Goal: Task Accomplishment & Management: Complete application form

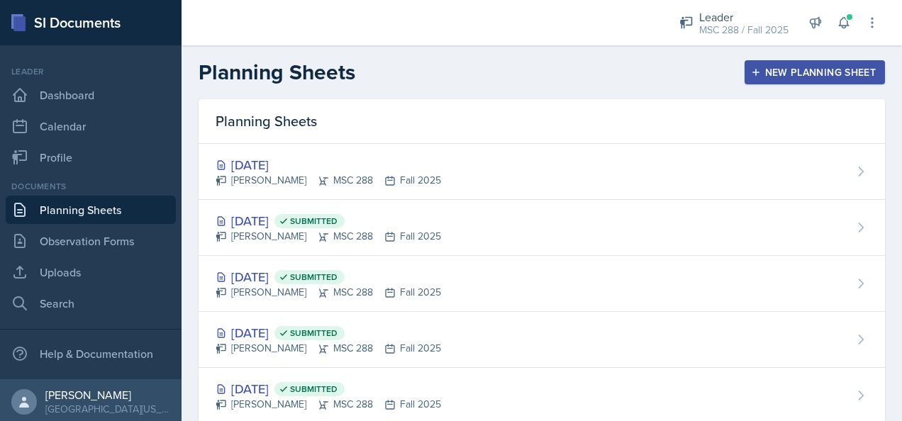
click at [782, 64] on button "New Planning Sheet" at bounding box center [815, 72] width 140 height 24
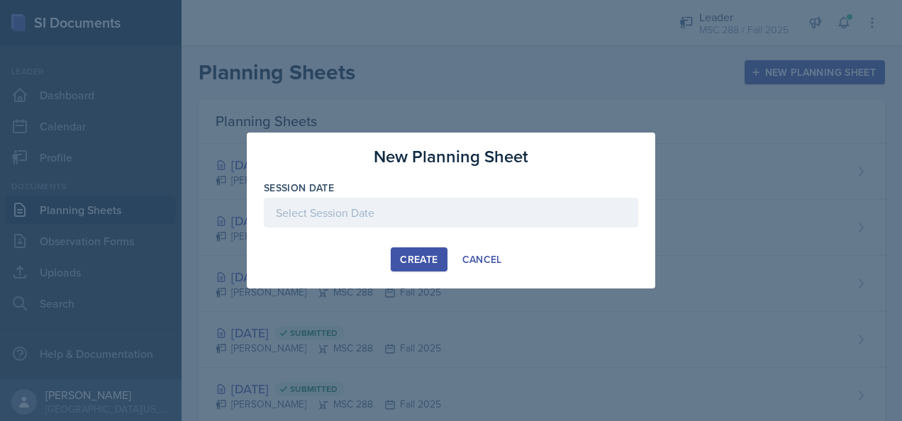
click at [406, 206] on div at bounding box center [451, 213] width 374 height 30
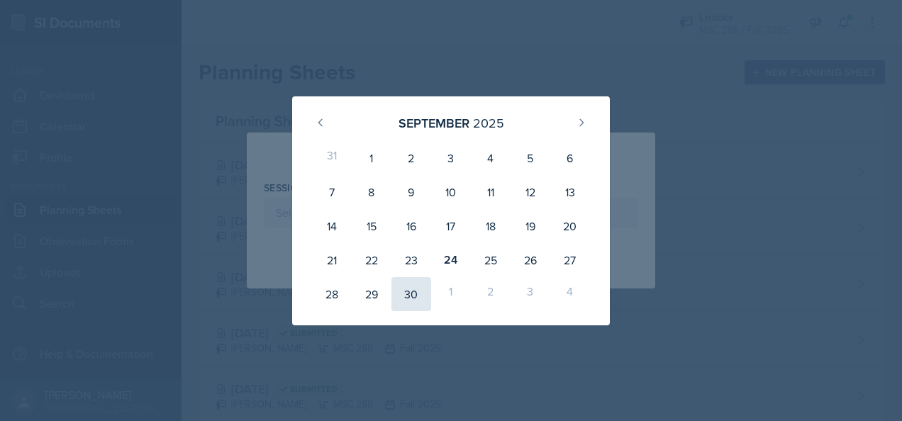
click at [406, 289] on div "30" at bounding box center [412, 294] width 40 height 34
type input "[DATE]"
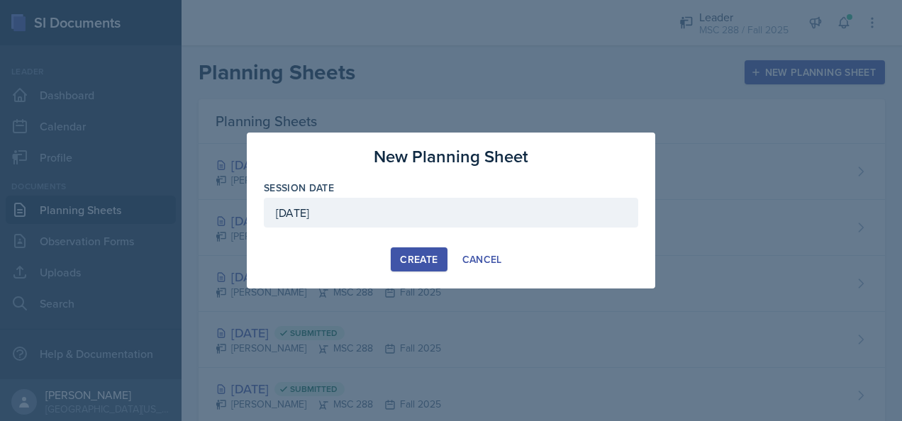
click at [411, 257] on div "Create" at bounding box center [419, 259] width 38 height 11
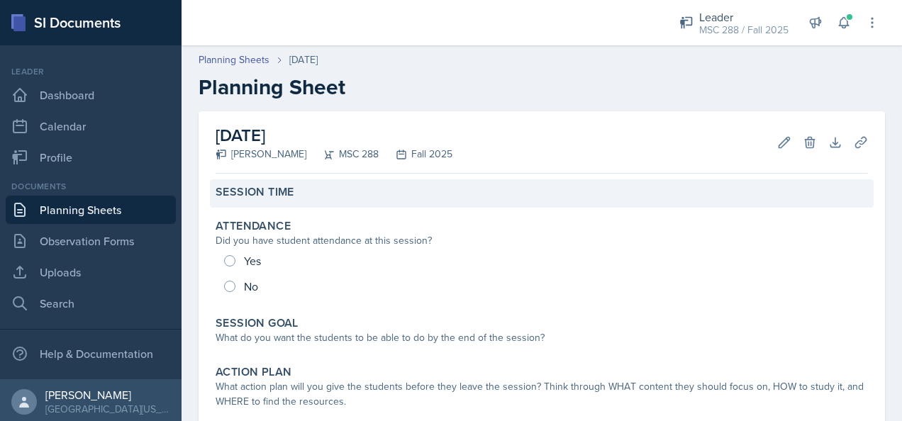
click at [393, 189] on div "Session Time" at bounding box center [542, 192] width 653 height 14
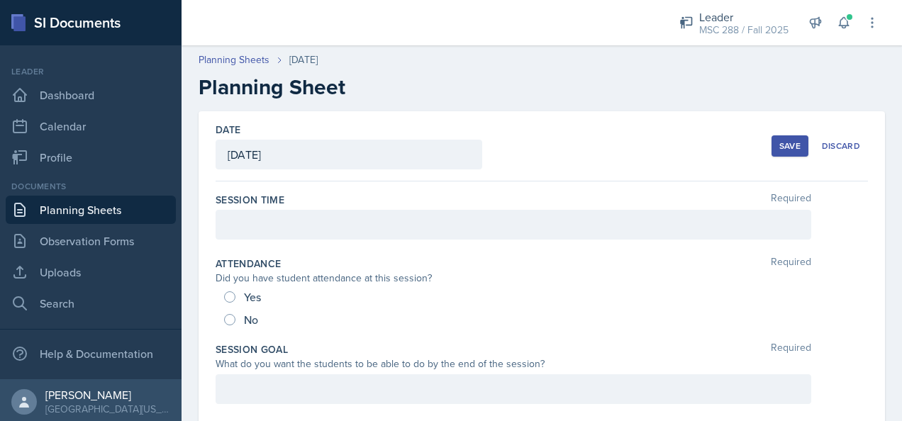
click at [404, 231] on div at bounding box center [514, 225] width 596 height 30
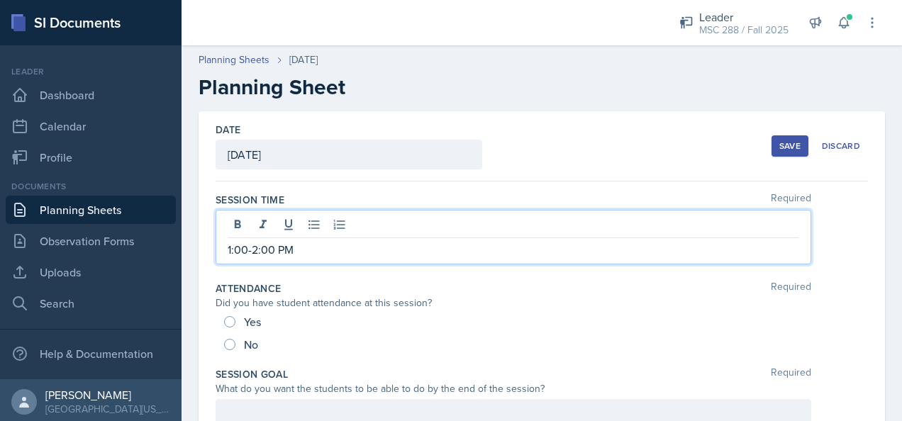
click at [779, 143] on div "Save" at bounding box center [789, 145] width 21 height 11
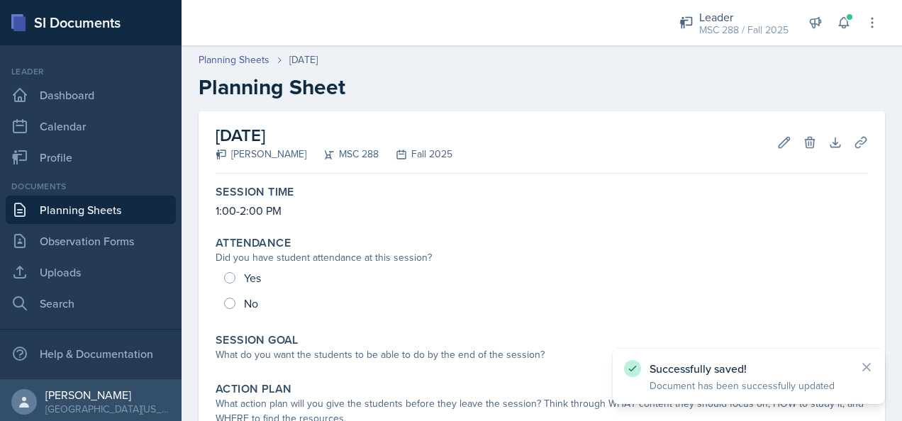
click at [109, 208] on link "Planning Sheets" at bounding box center [91, 210] width 170 height 28
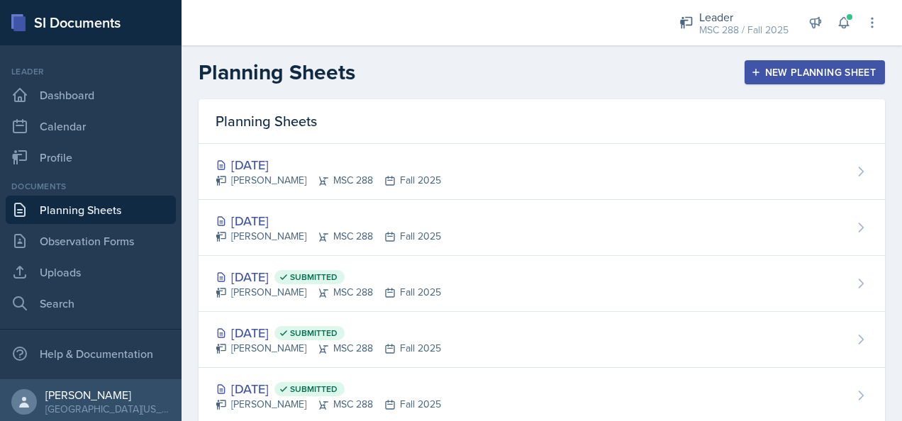
click at [804, 70] on div "New Planning Sheet" at bounding box center [815, 72] width 122 height 11
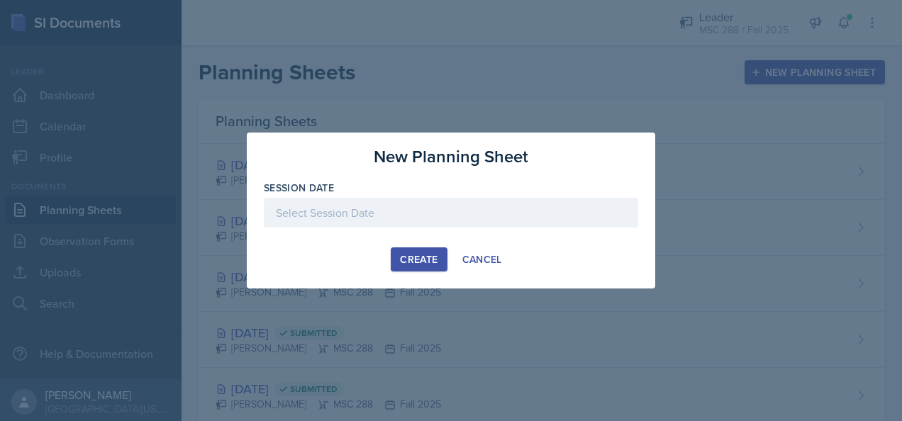
click at [431, 208] on div at bounding box center [451, 213] width 374 height 30
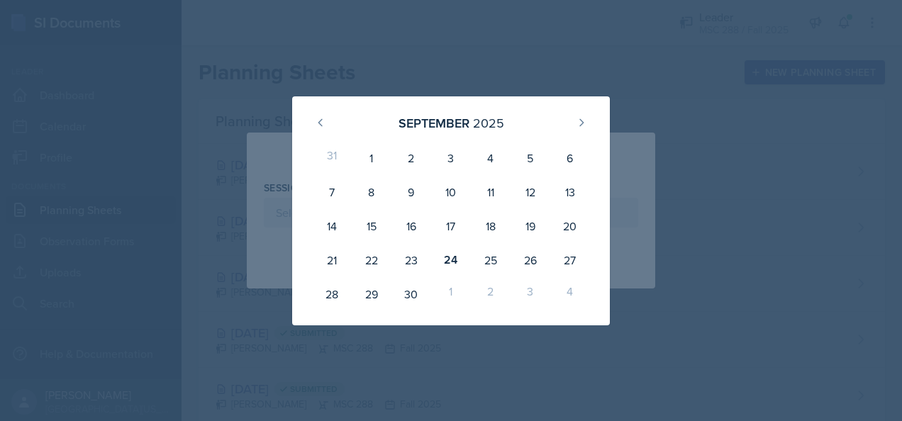
click at [460, 297] on div "1" at bounding box center [451, 294] width 40 height 34
click at [453, 289] on div "1" at bounding box center [451, 294] width 40 height 34
click at [584, 119] on icon at bounding box center [581, 122] width 11 height 11
click at [453, 157] on div "1" at bounding box center [451, 158] width 40 height 34
type input "[DATE]"
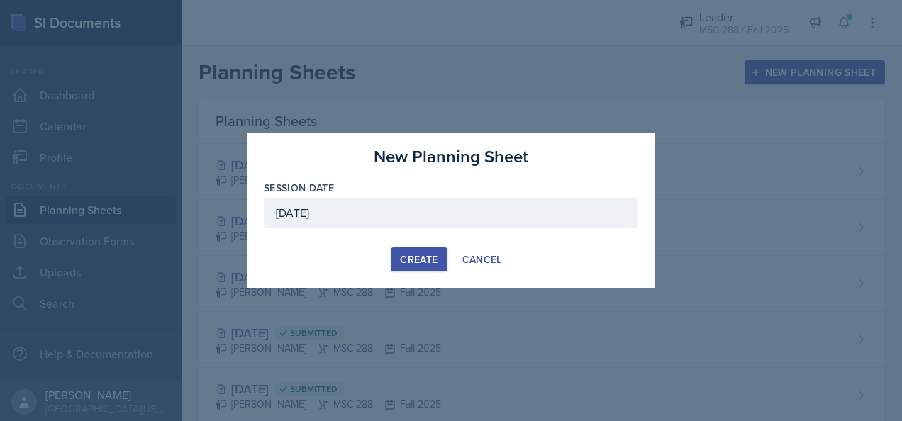
click at [421, 254] on div "Create" at bounding box center [419, 259] width 38 height 11
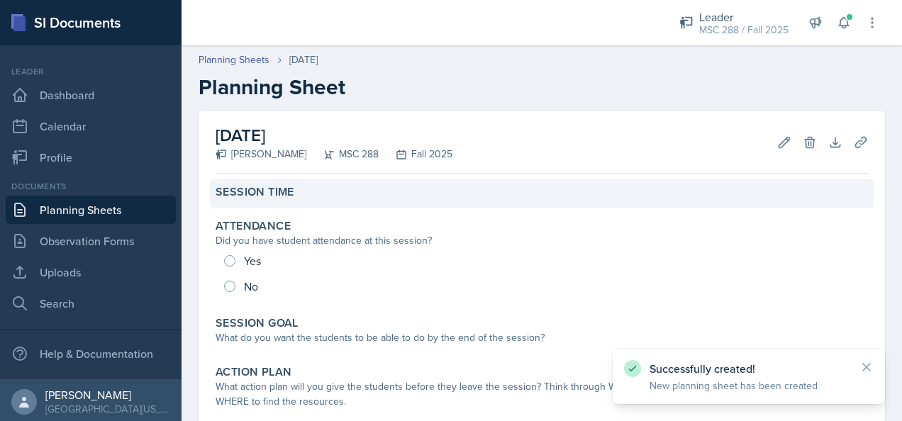
click at [357, 196] on div "Session Time" at bounding box center [542, 192] width 653 height 14
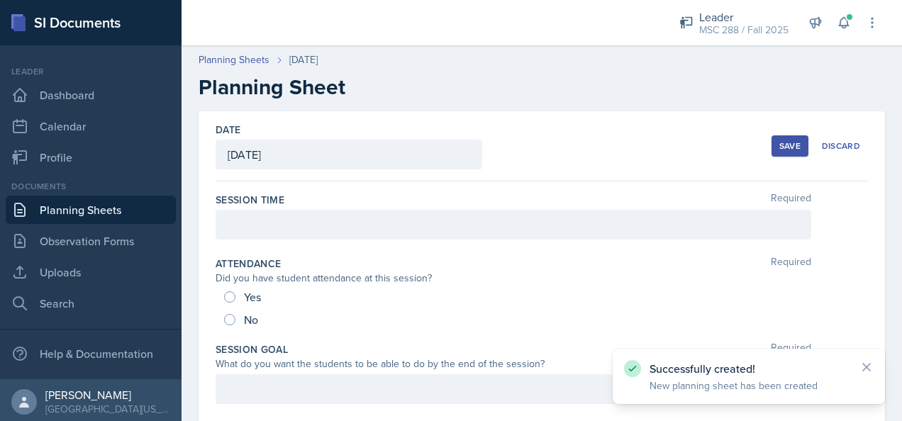
click at [392, 226] on div at bounding box center [514, 225] width 596 height 30
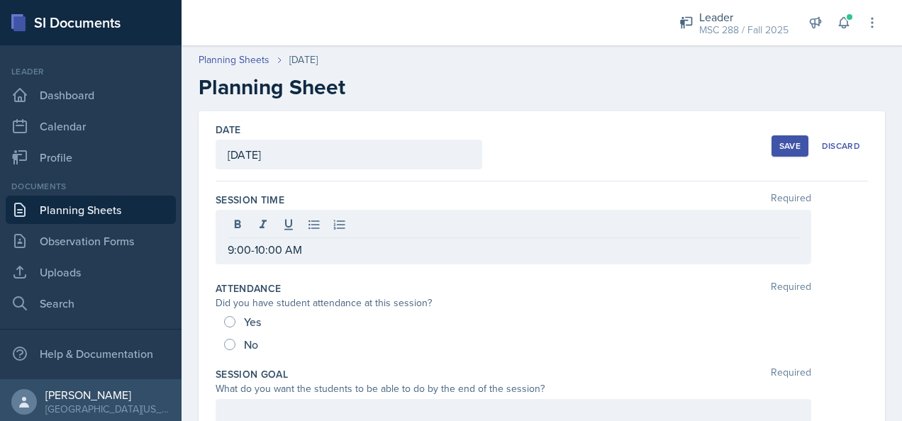
click at [772, 150] on button "Save" at bounding box center [790, 145] width 37 height 21
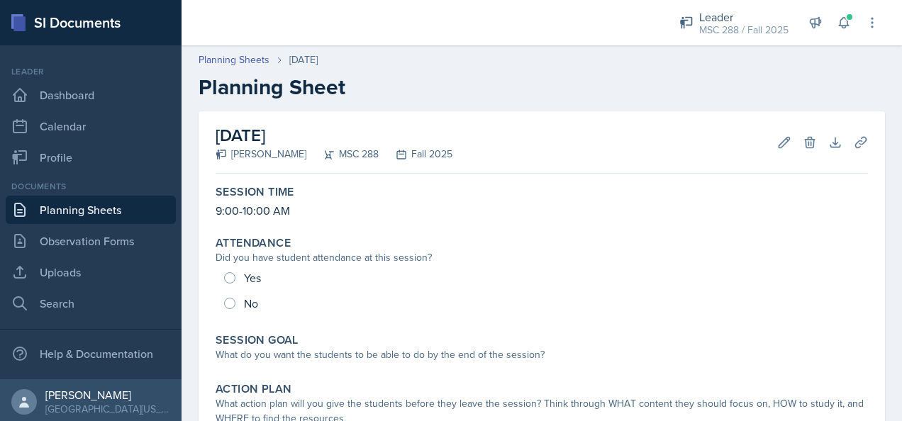
click at [60, 205] on link "Planning Sheets" at bounding box center [91, 210] width 170 height 28
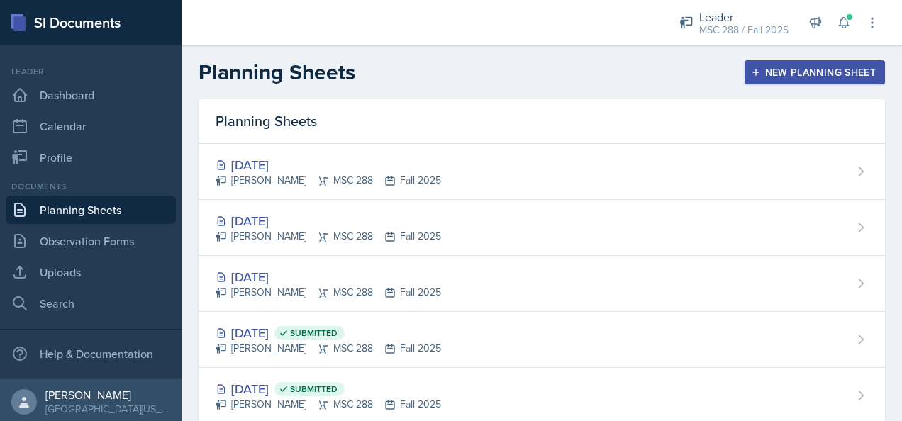
click at [770, 82] on button "New Planning Sheet" at bounding box center [815, 72] width 140 height 24
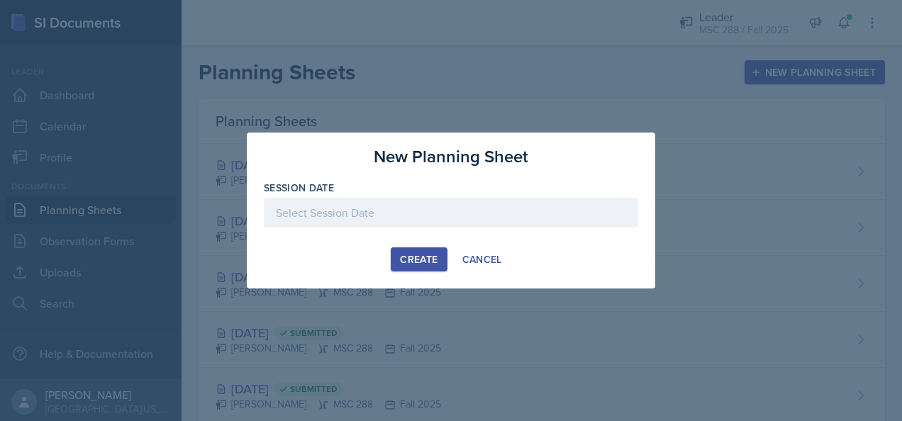
click at [397, 213] on div at bounding box center [451, 213] width 374 height 30
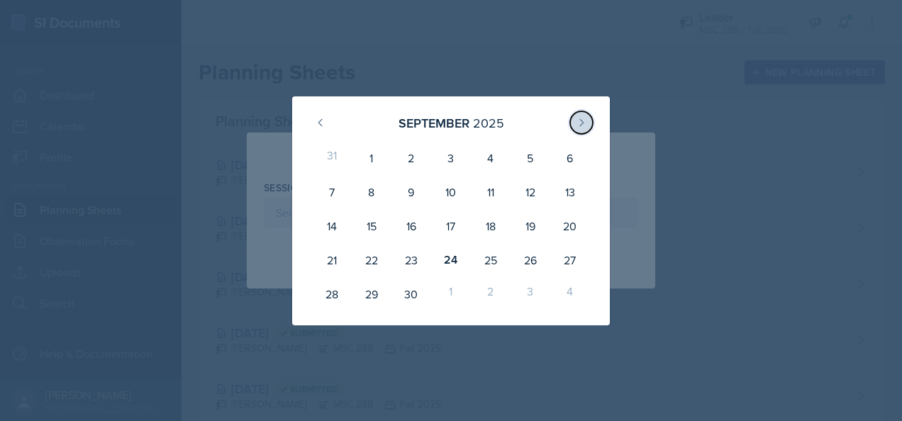
click at [584, 121] on icon at bounding box center [581, 122] width 11 height 11
click at [479, 157] on div "2" at bounding box center [491, 158] width 40 height 34
type input "[DATE]"
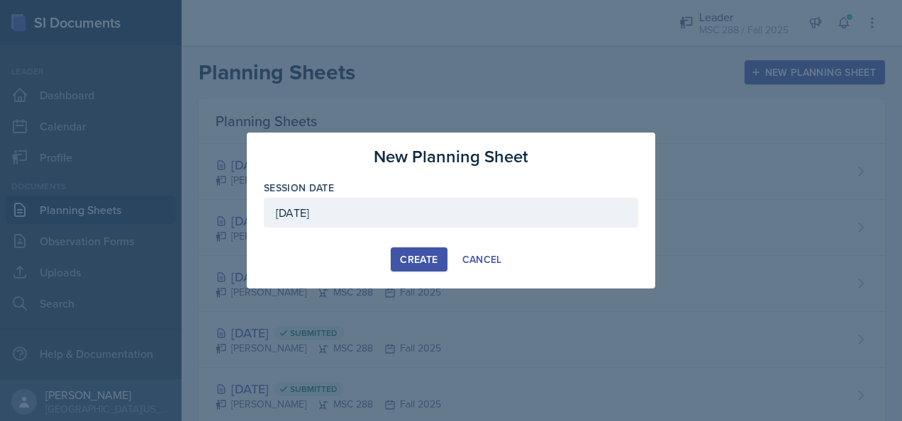
click at [406, 251] on button "Create" at bounding box center [419, 260] width 56 height 24
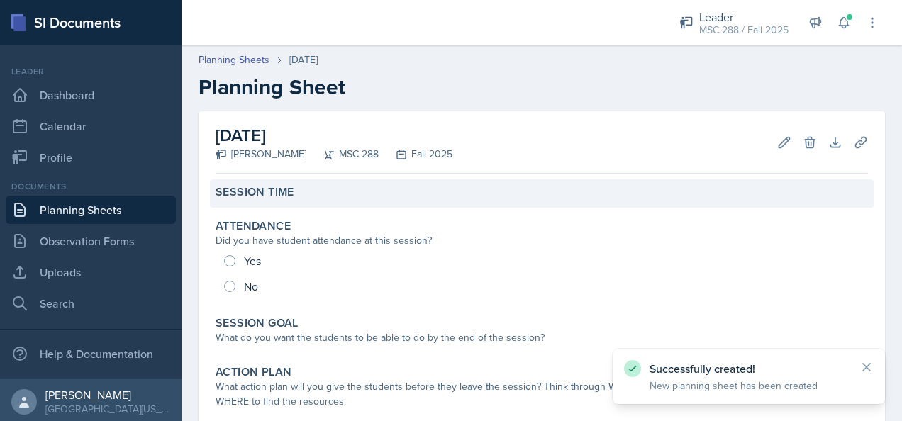
click at [373, 199] on div "Session Time" at bounding box center [542, 192] width 653 height 14
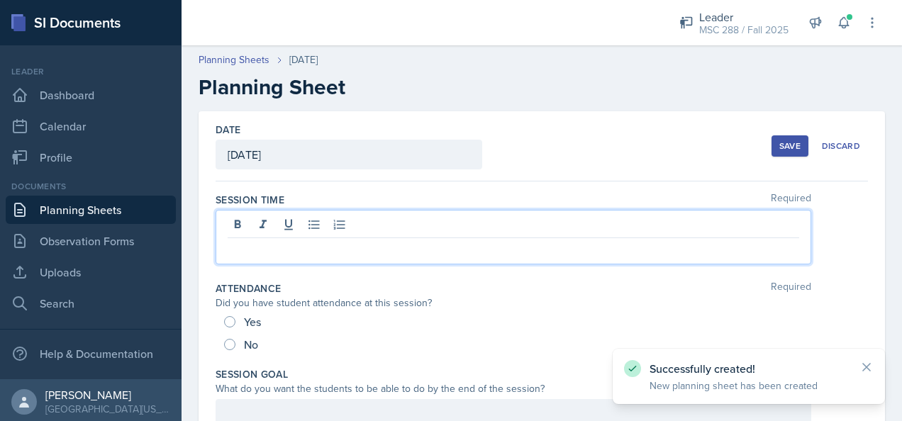
click at [338, 223] on div at bounding box center [514, 237] width 596 height 55
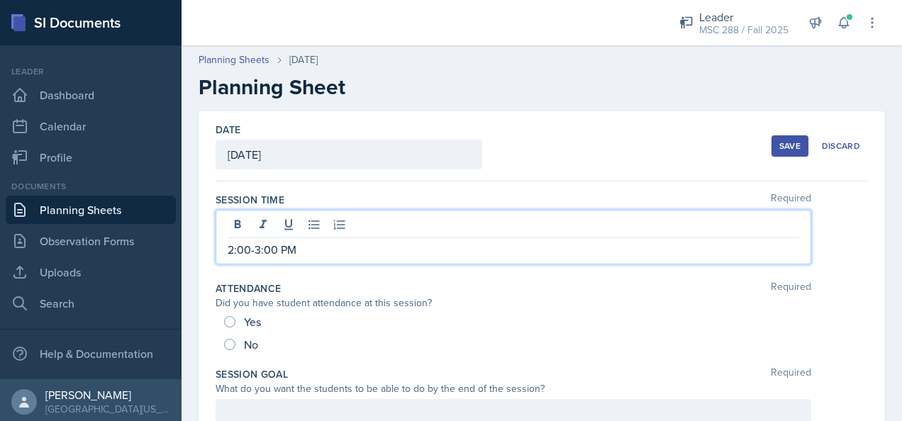
click at [779, 148] on div "Save" at bounding box center [789, 145] width 21 height 11
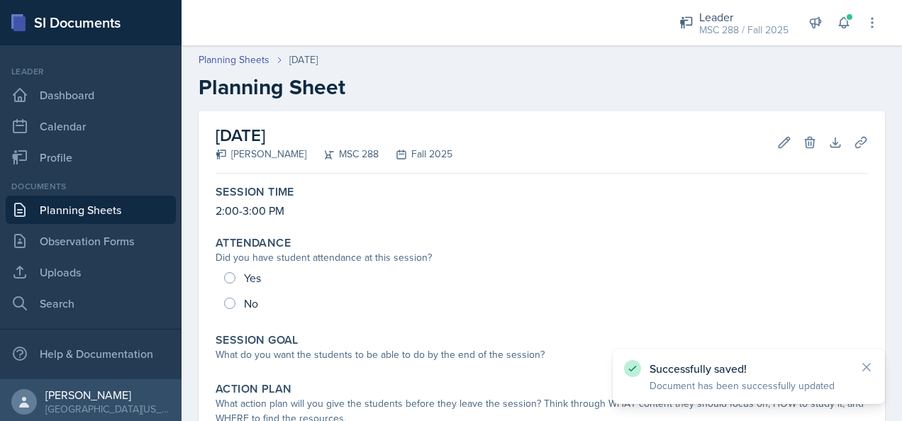
click at [126, 209] on link "Planning Sheets" at bounding box center [91, 210] width 170 height 28
